Goal: Transaction & Acquisition: Purchase product/service

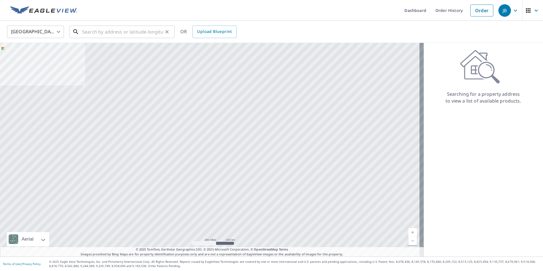
click at [124, 37] on input "text" at bounding box center [122, 32] width 81 height 16
paste input "[STREET_ADDRESS][PERSON_NAME]"
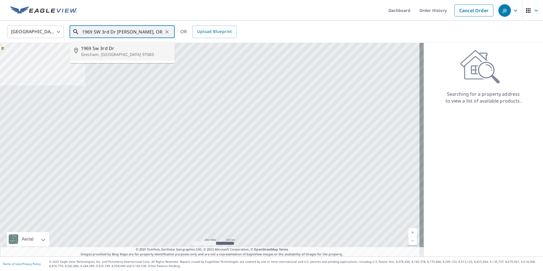
click at [105, 52] on p "Gresham, [GEOGRAPHIC_DATA] 97080" at bounding box center [125, 55] width 89 height 6
type input "1969 Sw [STREET_ADDRESS][PERSON_NAME]"
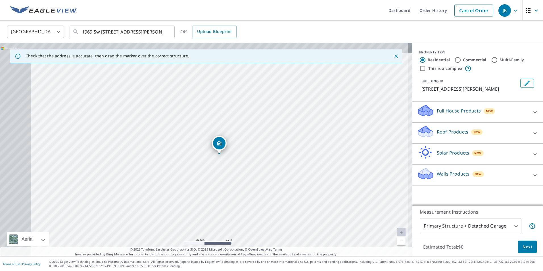
drag, startPoint x: 152, startPoint y: 150, endPoint x: 227, endPoint y: 189, distance: 84.1
click at [227, 190] on div "1969 SW 3rd Dr [PERSON_NAME], OR 97080" at bounding box center [206, 150] width 413 height 214
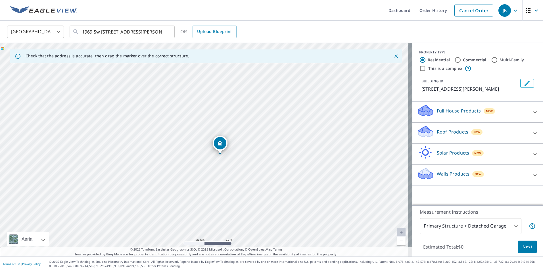
click at [461, 132] on p "Roof Products" at bounding box center [453, 131] width 32 height 7
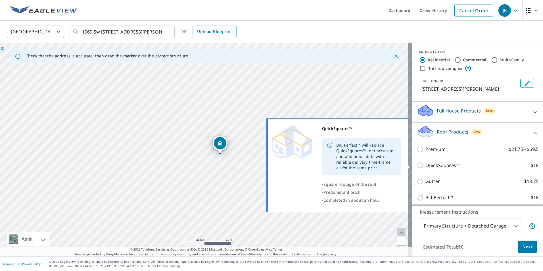
click at [417, 165] on input "QuickSquares™ $18" at bounding box center [421, 165] width 9 height 7
checkbox input "true"
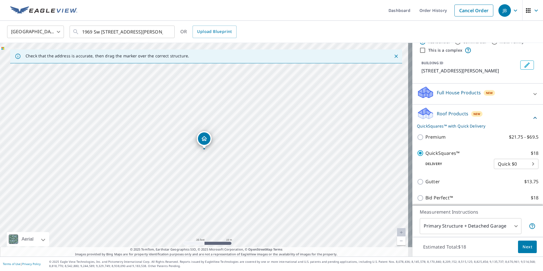
scroll to position [28, 0]
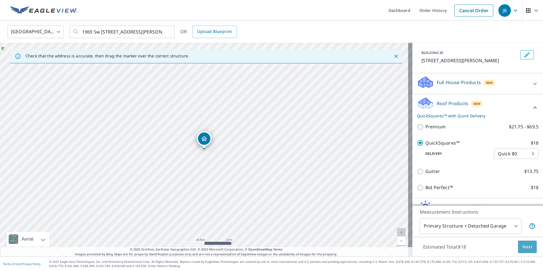
click at [525, 247] on span "Next" at bounding box center [528, 246] width 10 height 7
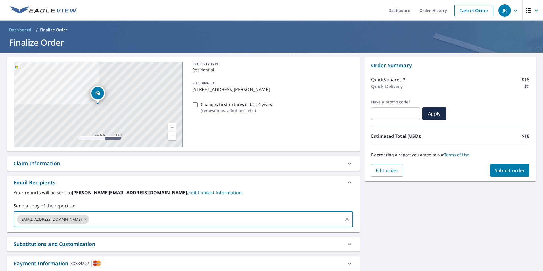
click at [149, 215] on input "text" at bounding box center [216, 219] width 252 height 11
type input "[EMAIL_ADDRESS][DOMAIN_NAME]"
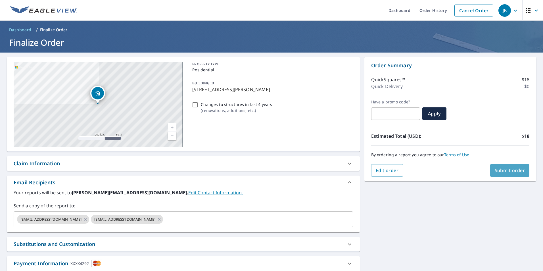
click at [511, 167] on button "Submit order" at bounding box center [509, 170] width 39 height 13
